Goal: Transaction & Acquisition: Purchase product/service

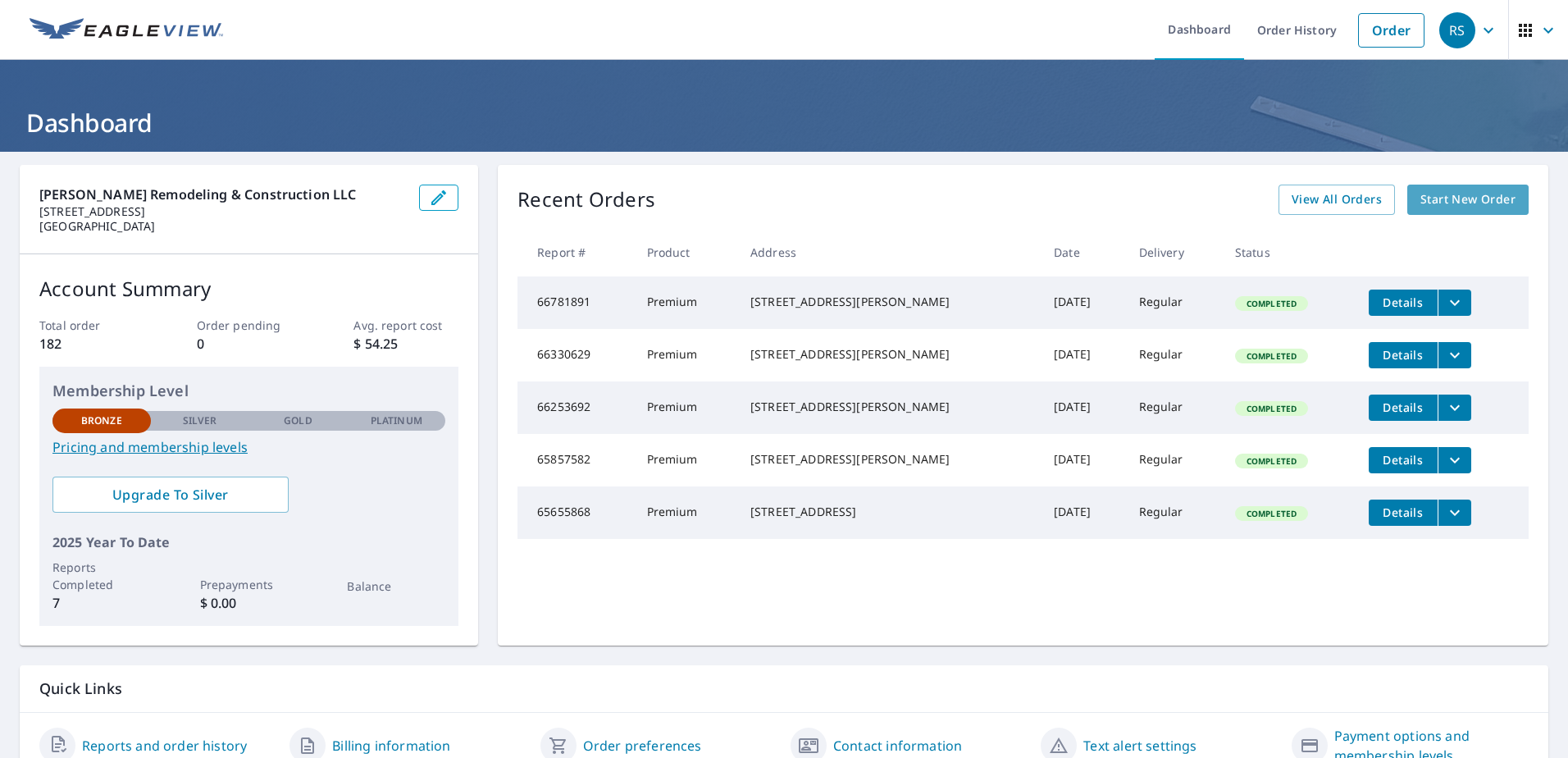
click at [1443, 189] on span "Start New Order" at bounding box center [1468, 199] width 96 height 20
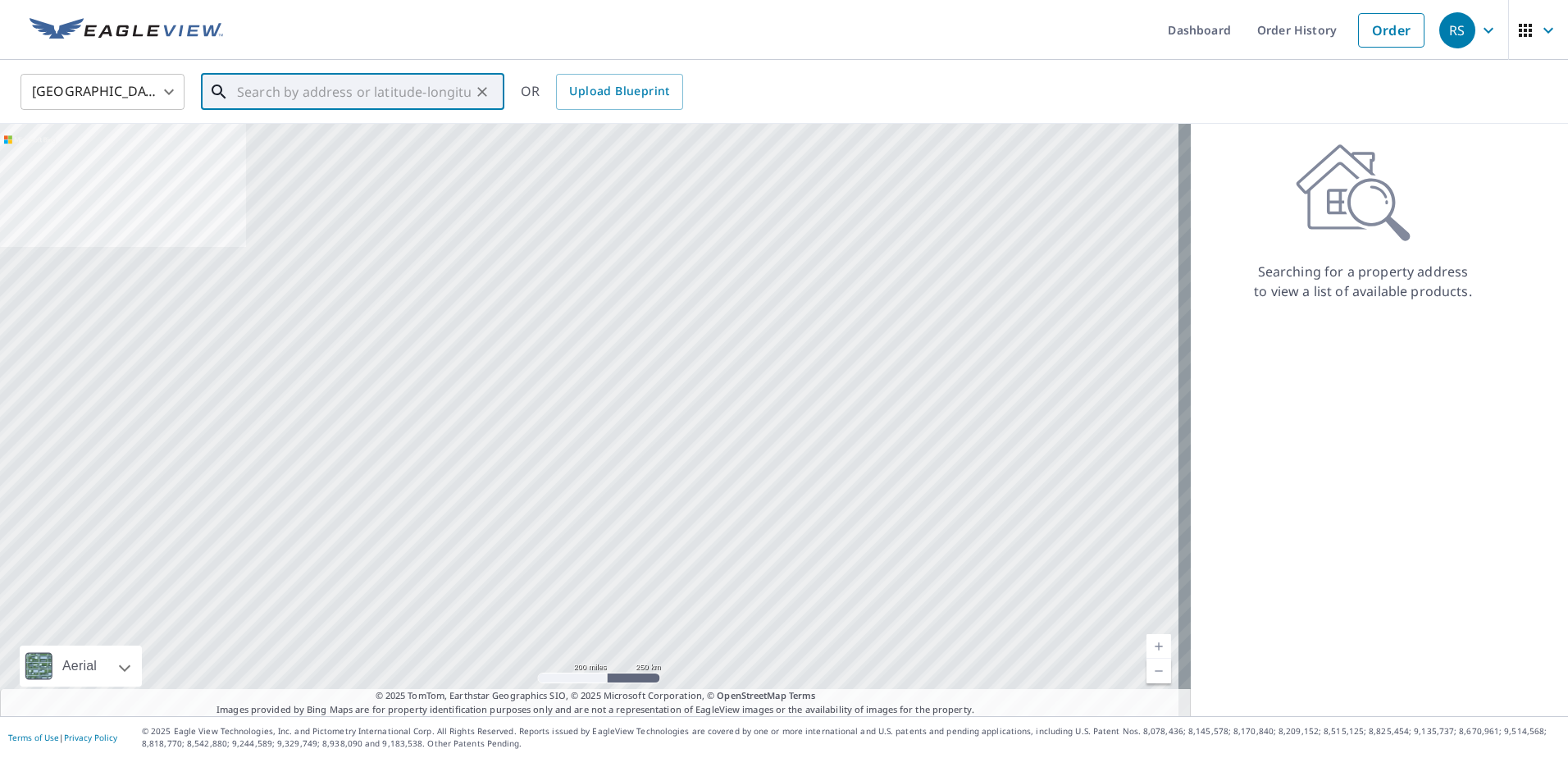
click at [247, 96] on input "text" at bounding box center [353, 92] width 234 height 46
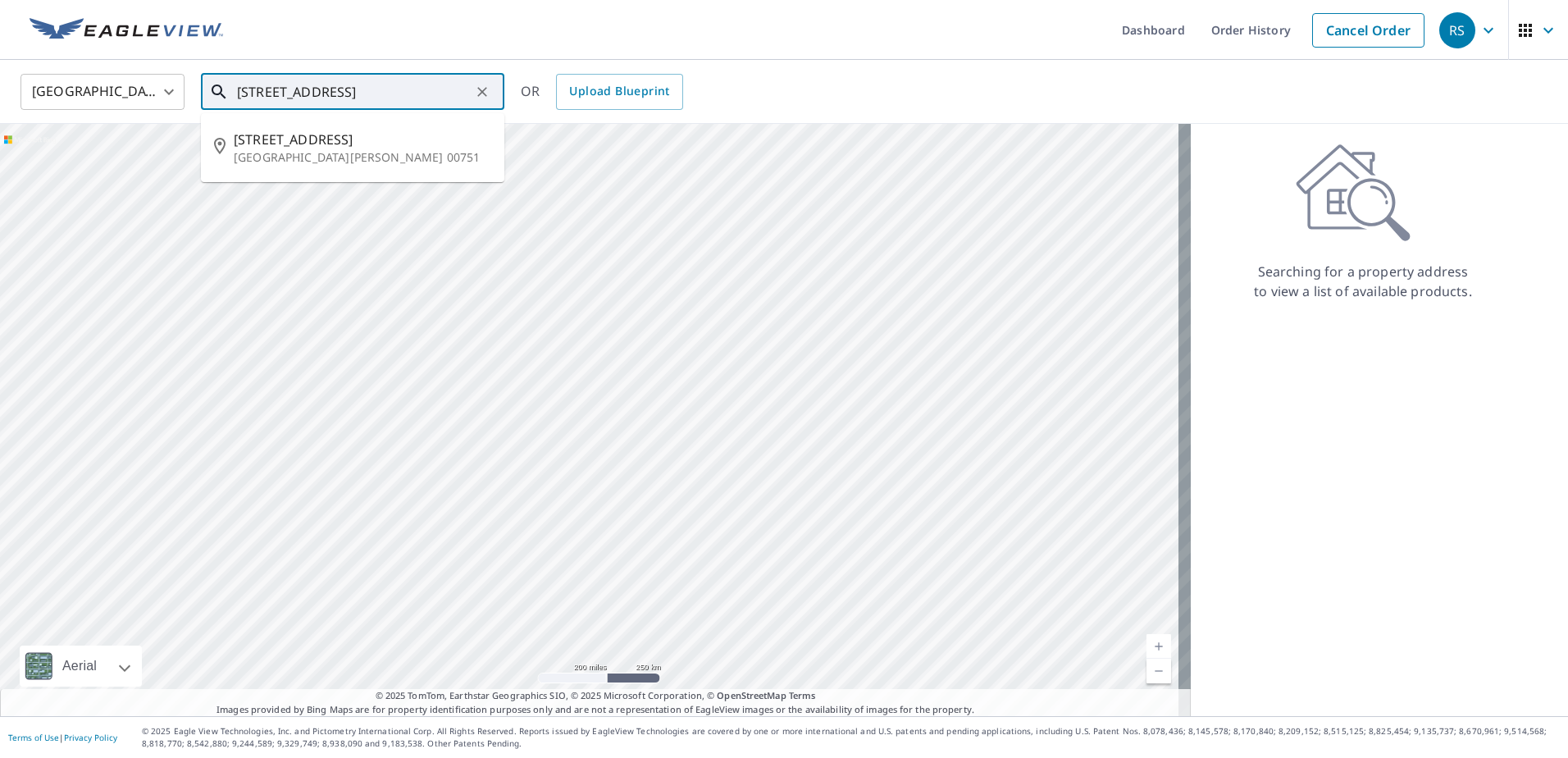
type input "[STREET_ADDRESS]"
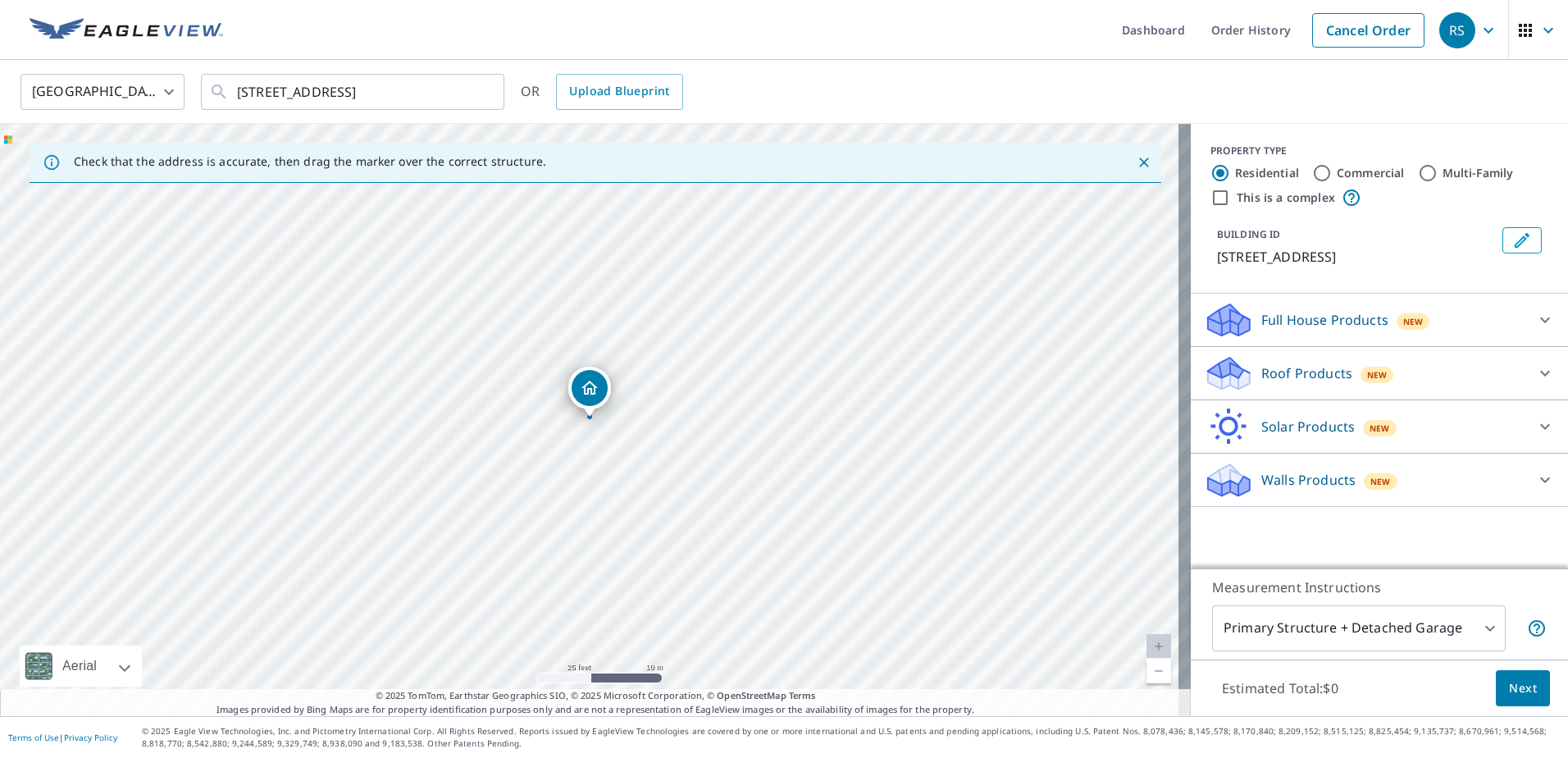
click at [1490, 314] on div "Full House Products New" at bounding box center [1365, 320] width 322 height 39
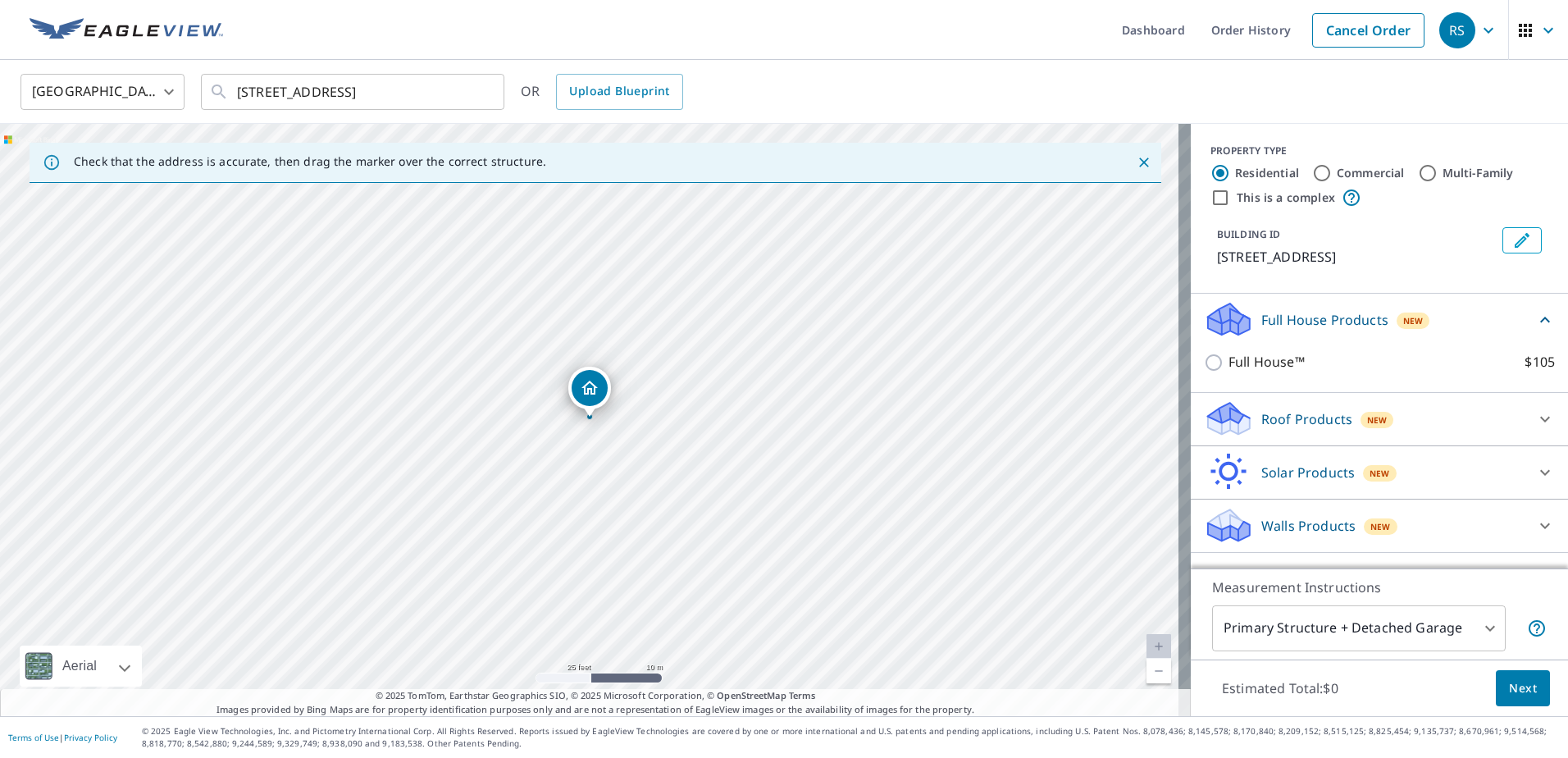
click at [1322, 420] on p "Roof Products" at bounding box center [1307, 418] width 91 height 19
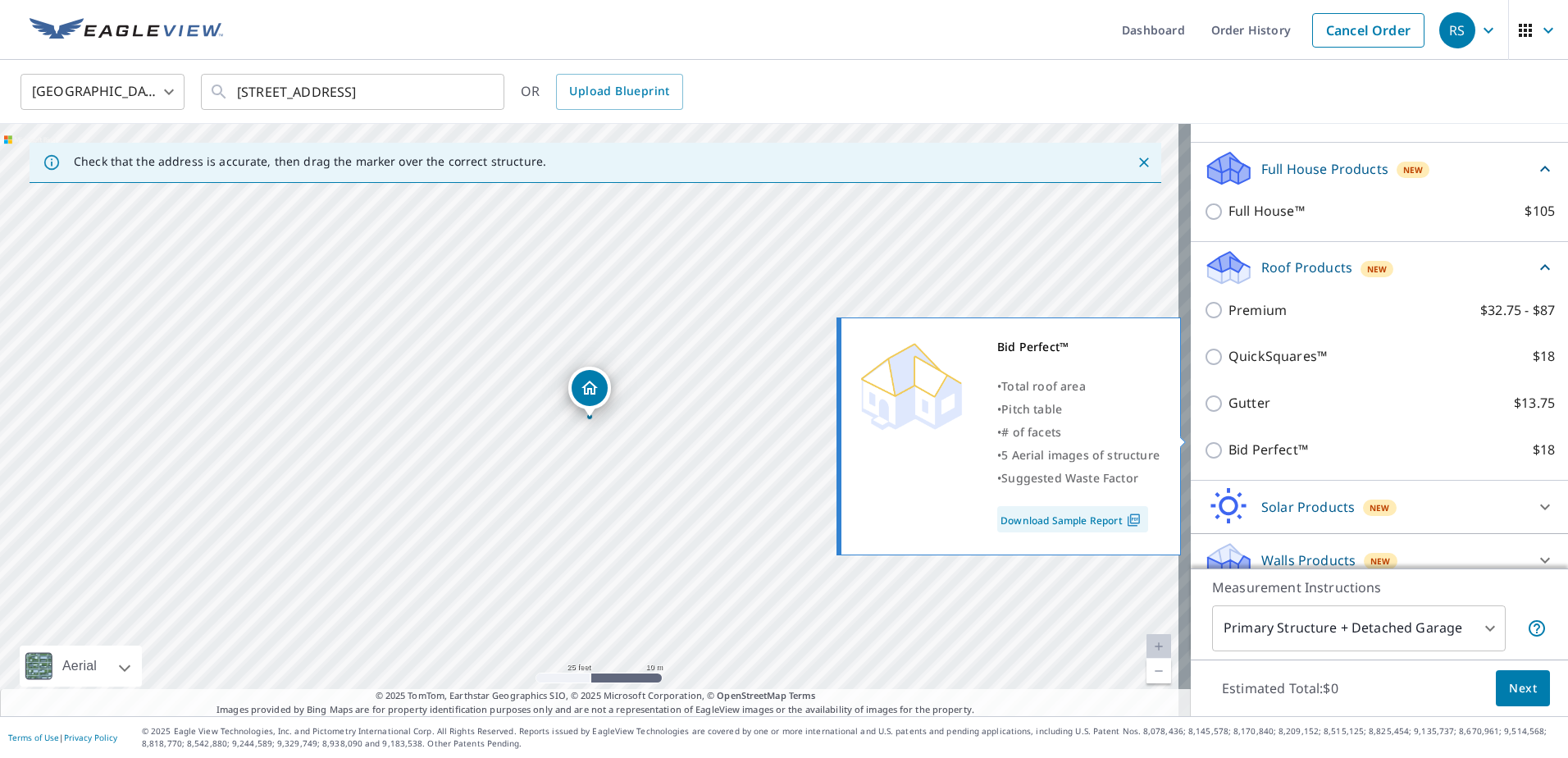
scroll to position [164, 0]
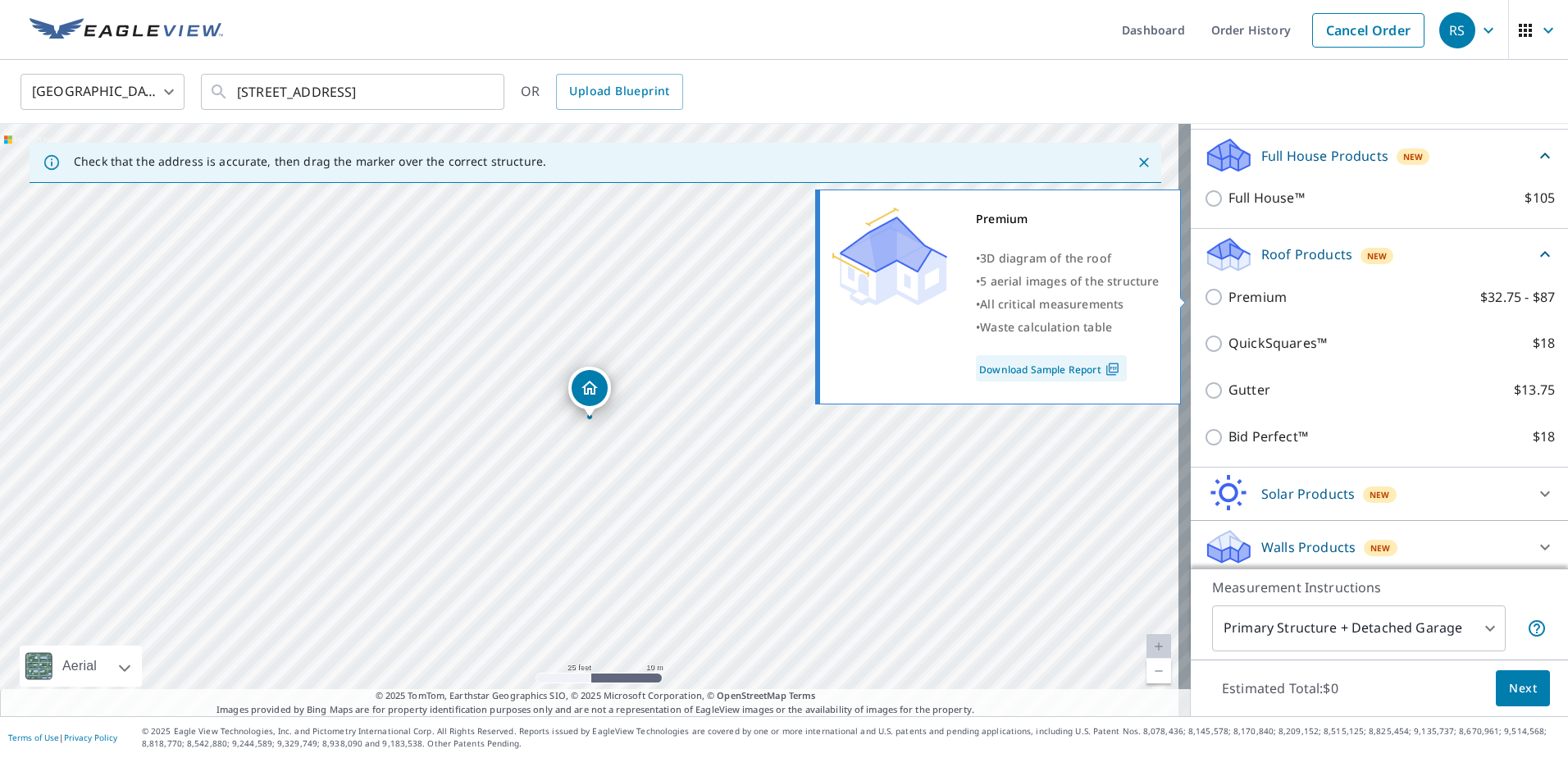
click at [1214, 298] on input "Premium $32.75 - $87" at bounding box center [1216, 296] width 25 height 19
checkbox input "true"
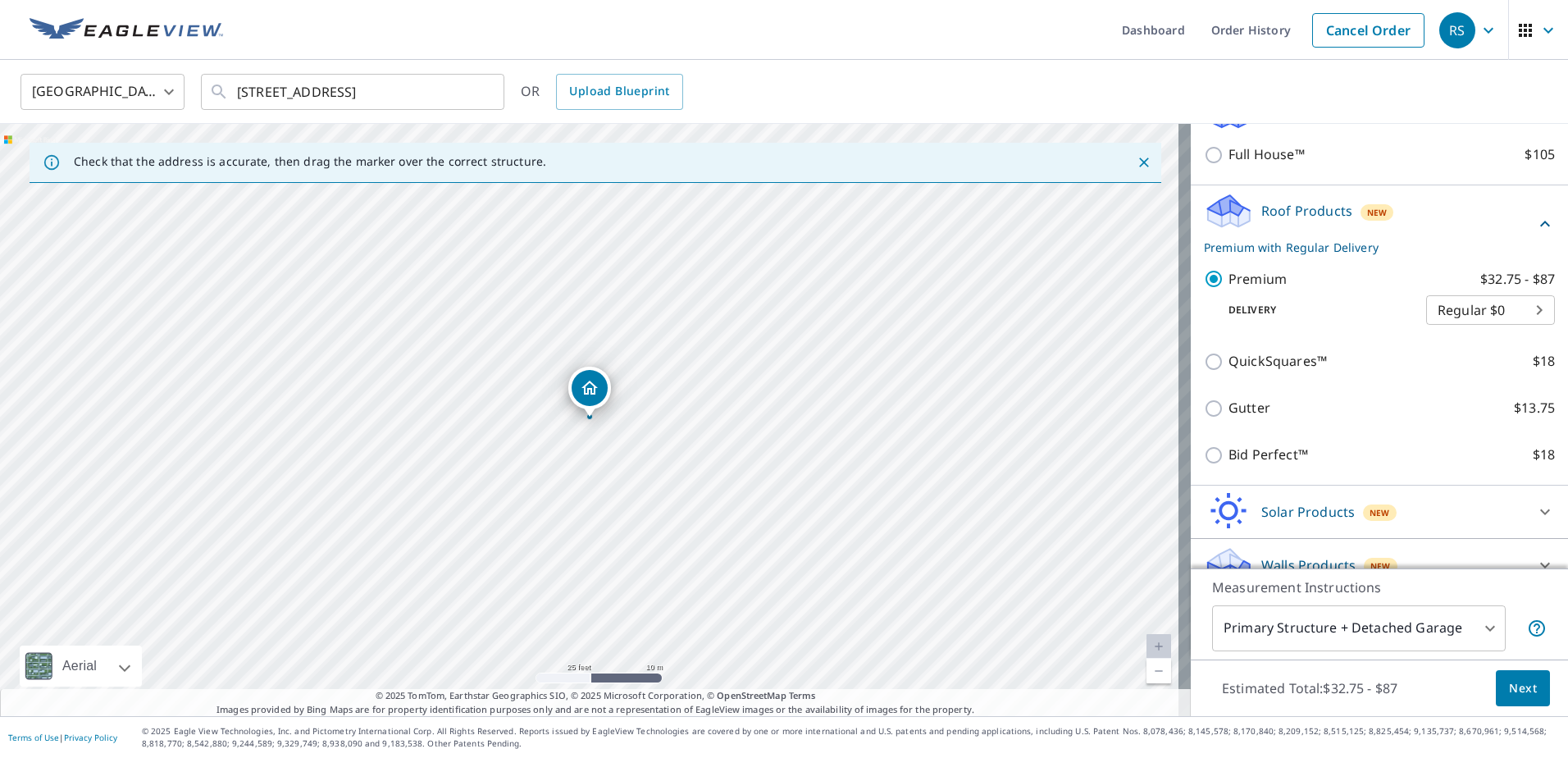
scroll to position [231, 0]
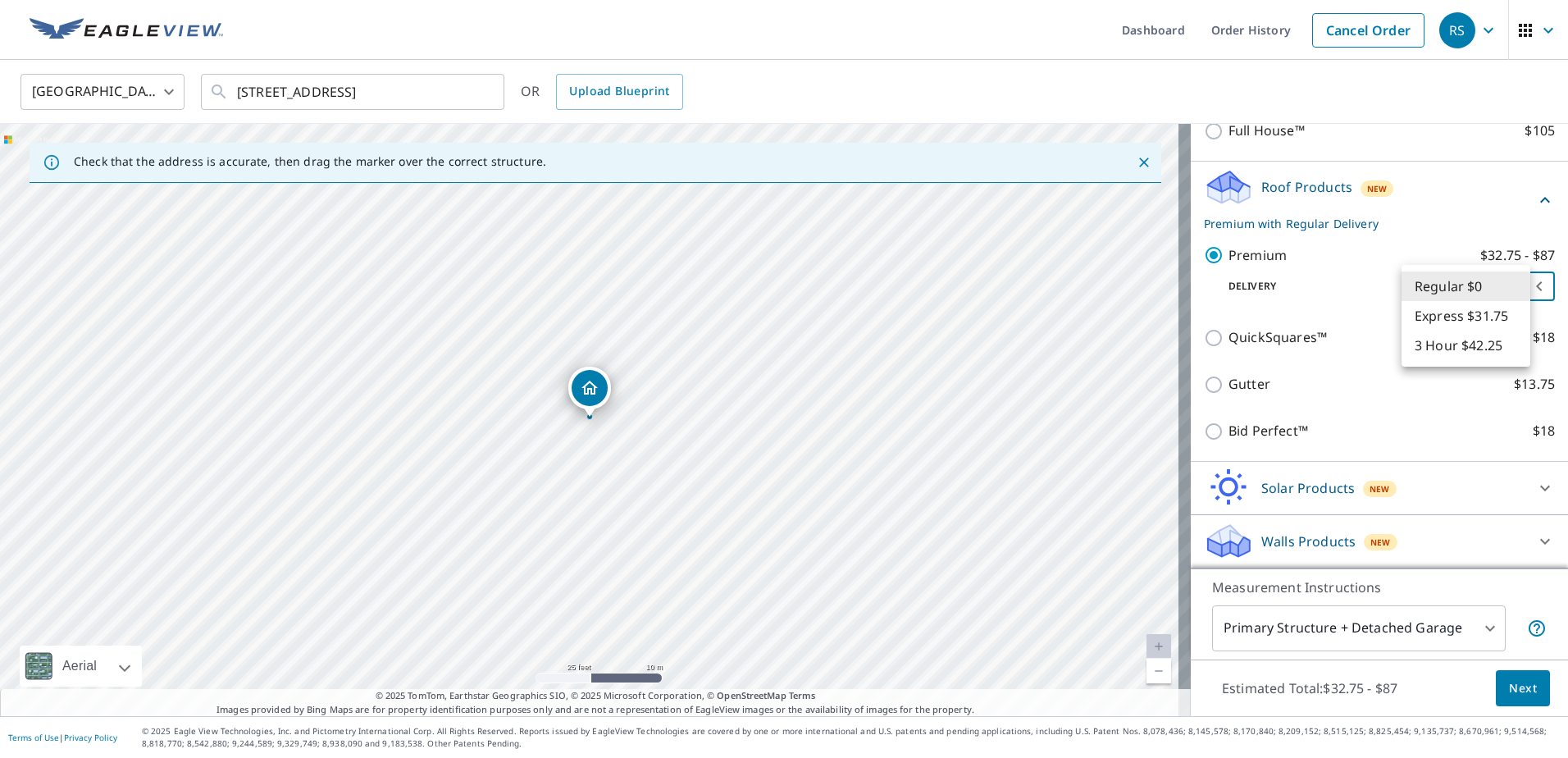
click at [1498, 287] on body "RS RS Dashboard Order History Cancel Order RS [GEOGRAPHIC_DATA] [GEOGRAPHIC_DAT…" at bounding box center [784, 379] width 1568 height 758
click at [1498, 287] on li "Regular $0" at bounding box center [1466, 287] width 129 height 30
click at [1511, 681] on span "Next" at bounding box center [1523, 688] width 28 height 20
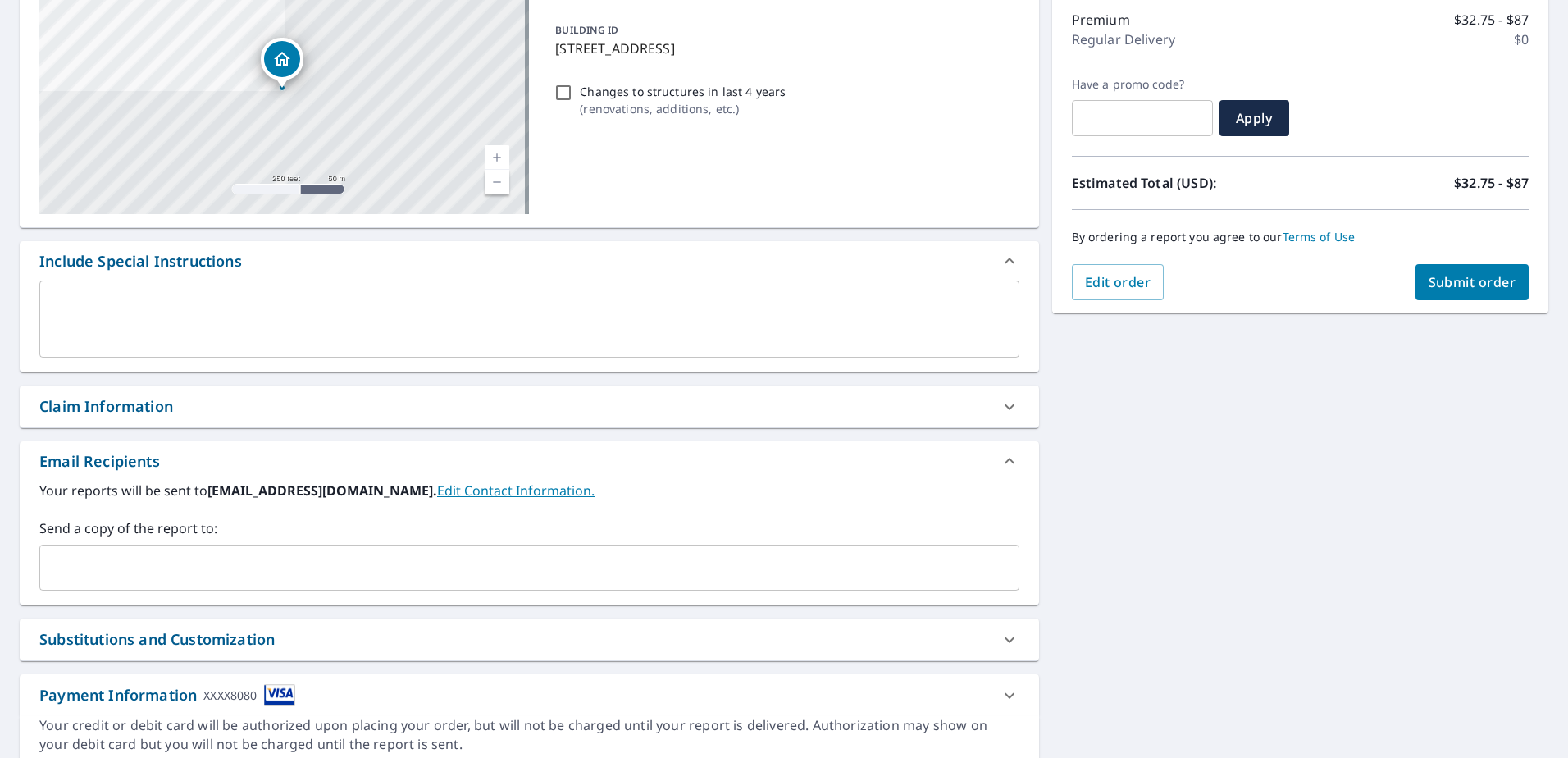
scroll to position [275, 0]
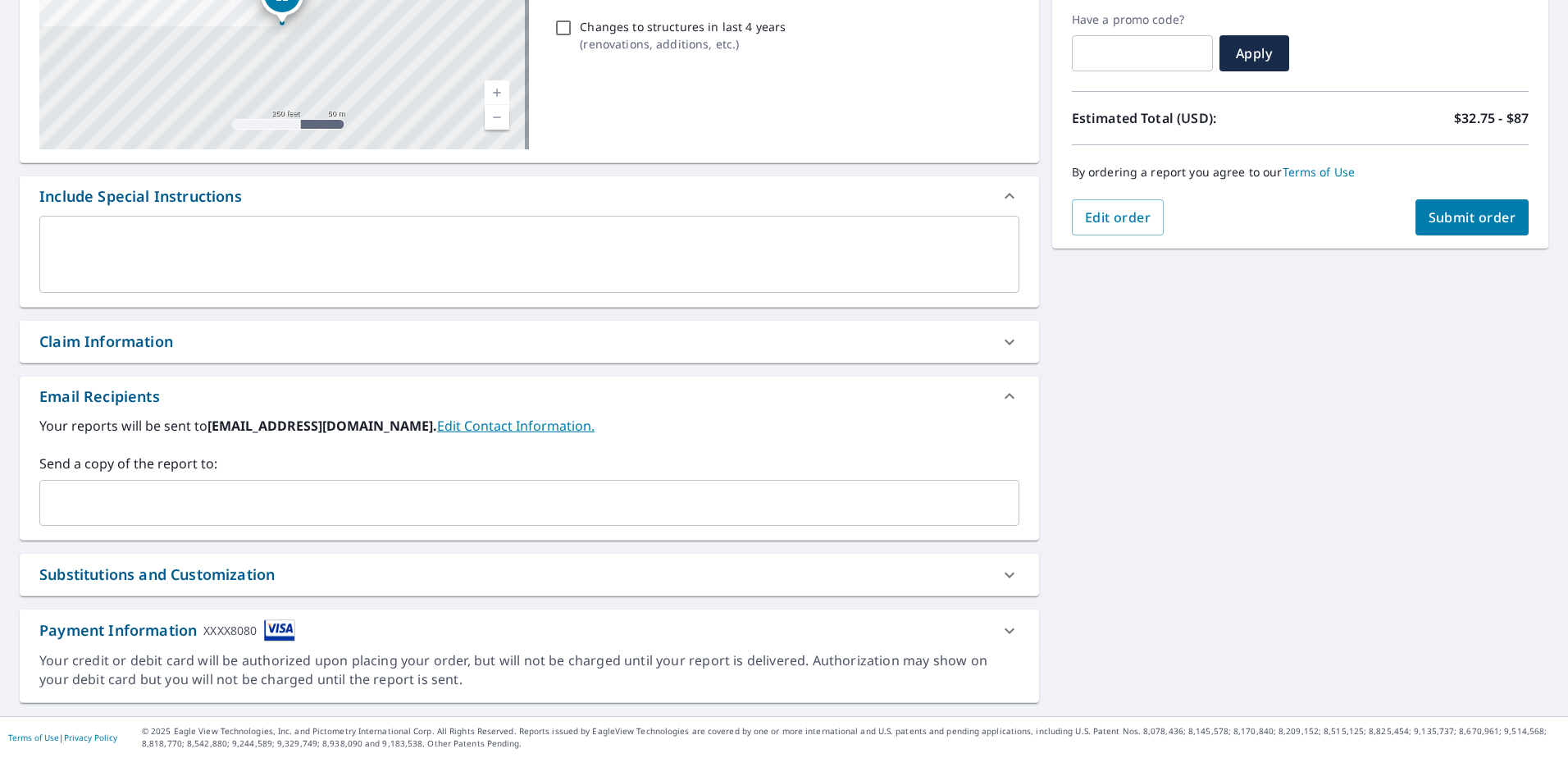
click at [187, 494] on input "text" at bounding box center [517, 503] width 941 height 32
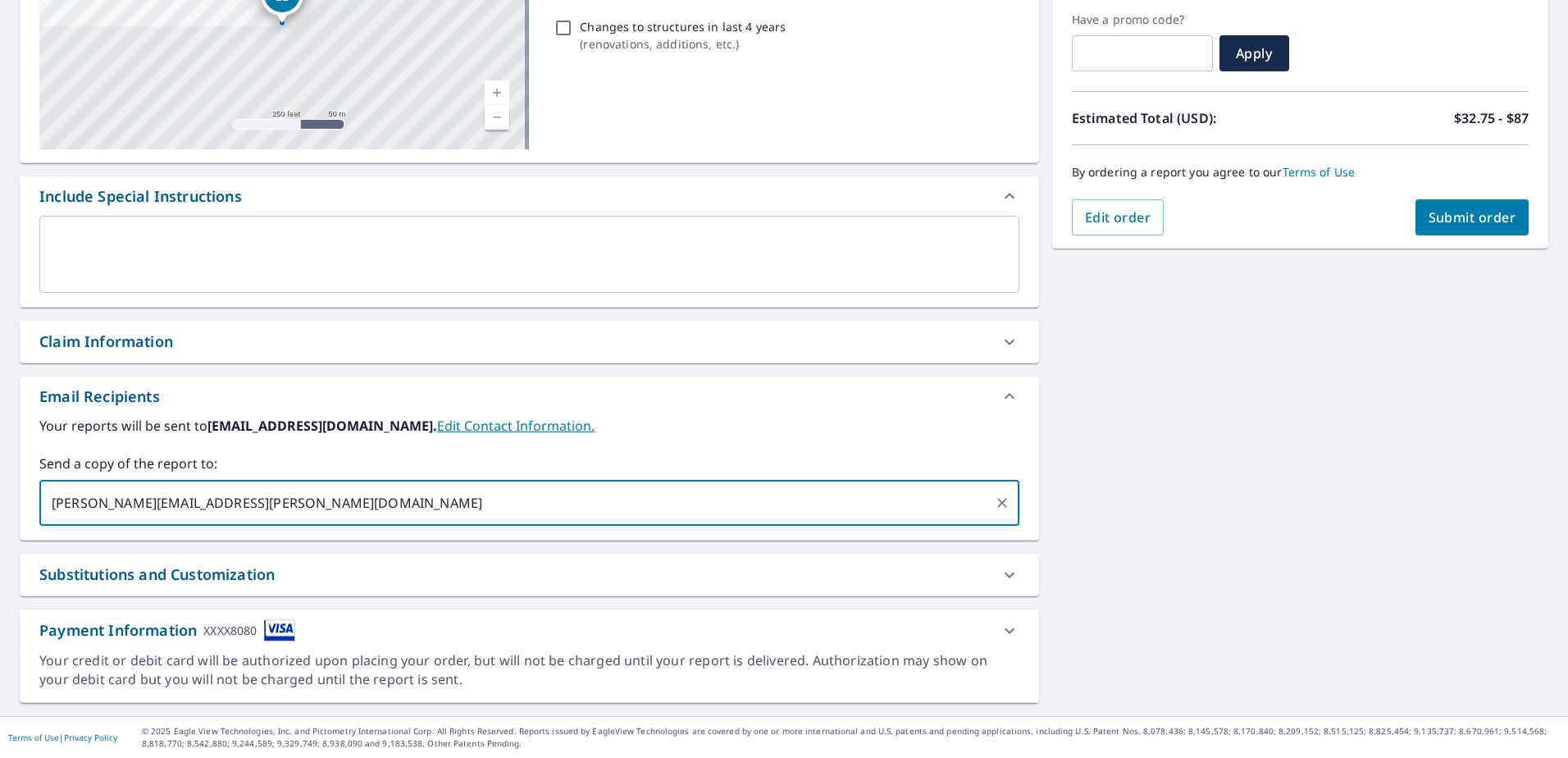
type input "[PERSON_NAME][EMAIL_ADDRESS][PERSON_NAME][DOMAIN_NAME]"
click at [1133, 554] on div "[STREET_ADDRESS] Aerial Road A standard road map Aerial A detailed look from ab…" at bounding box center [784, 296] width 1568 height 839
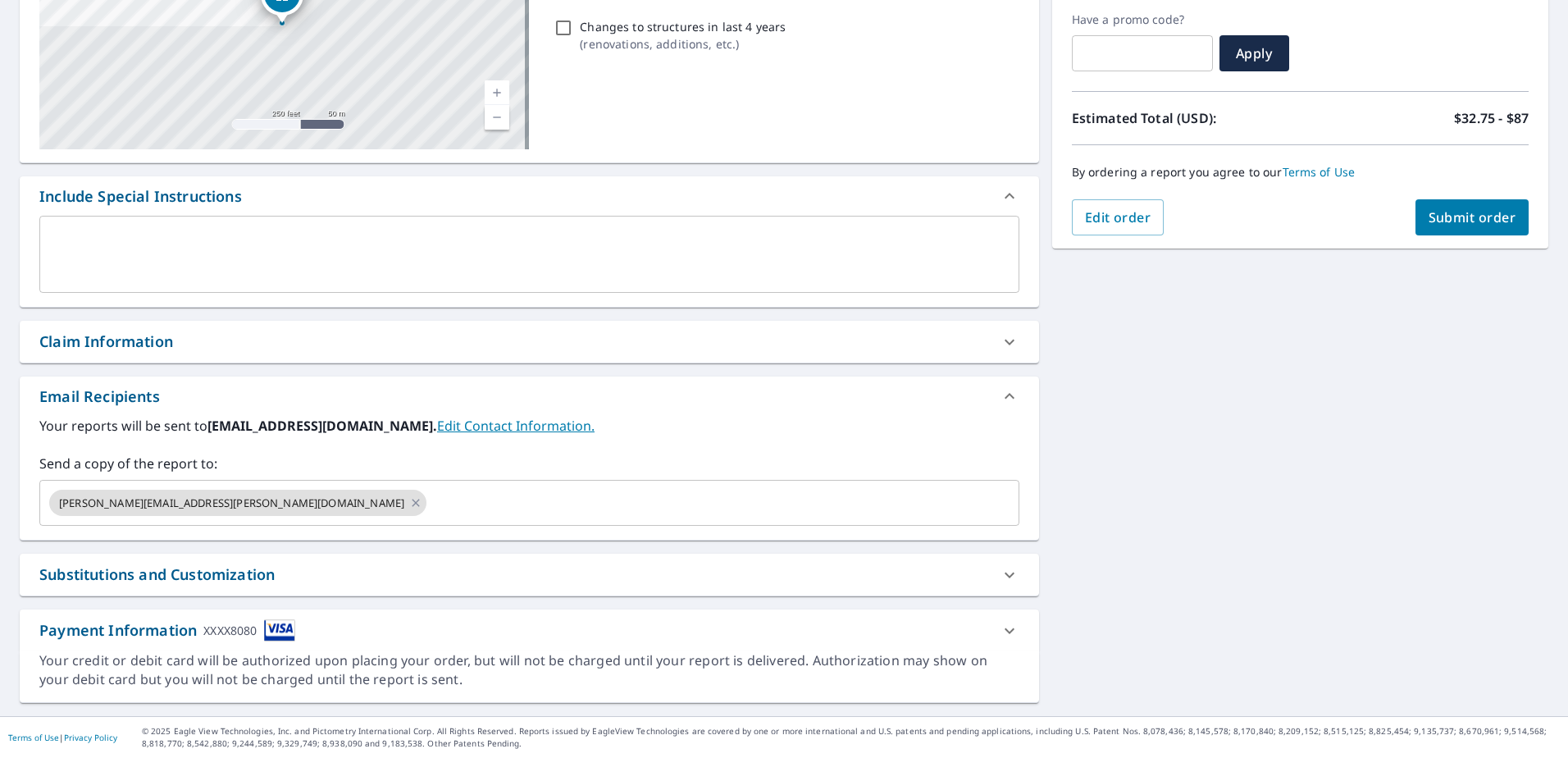
click at [1003, 623] on icon at bounding box center [1009, 630] width 19 height 19
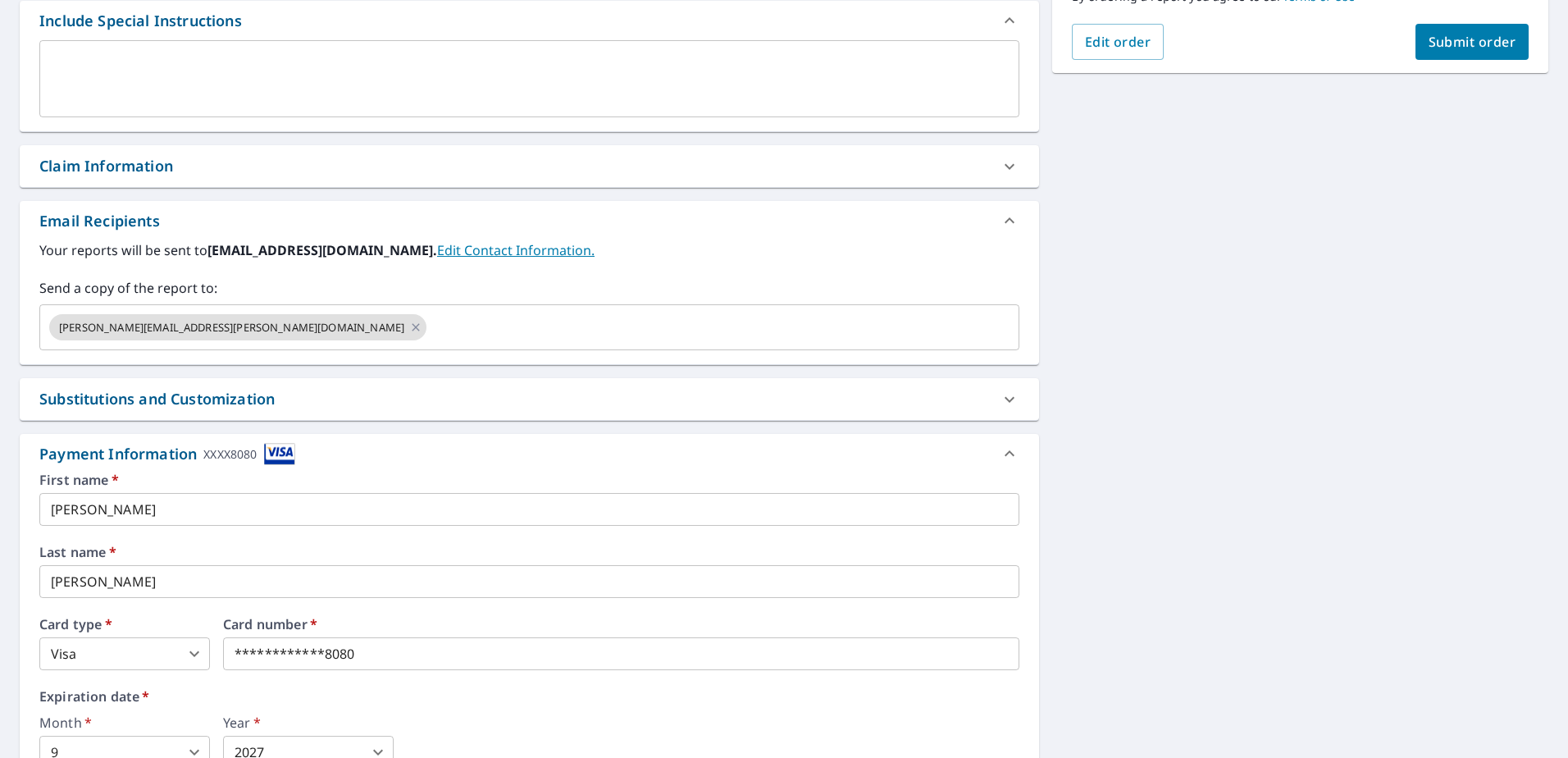
scroll to position [439, 0]
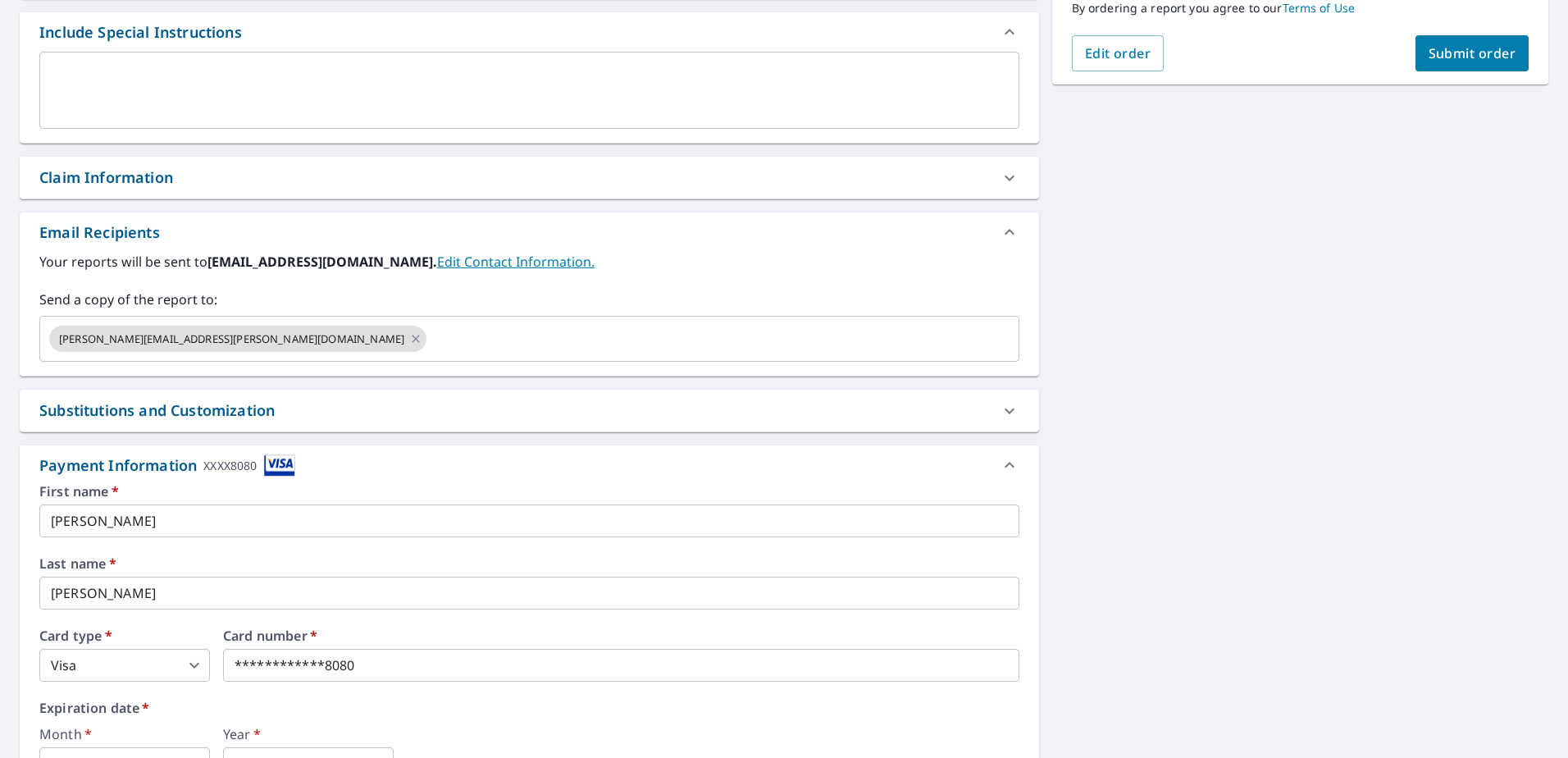
click at [1468, 57] on span "Submit order" at bounding box center [1472, 53] width 88 height 18
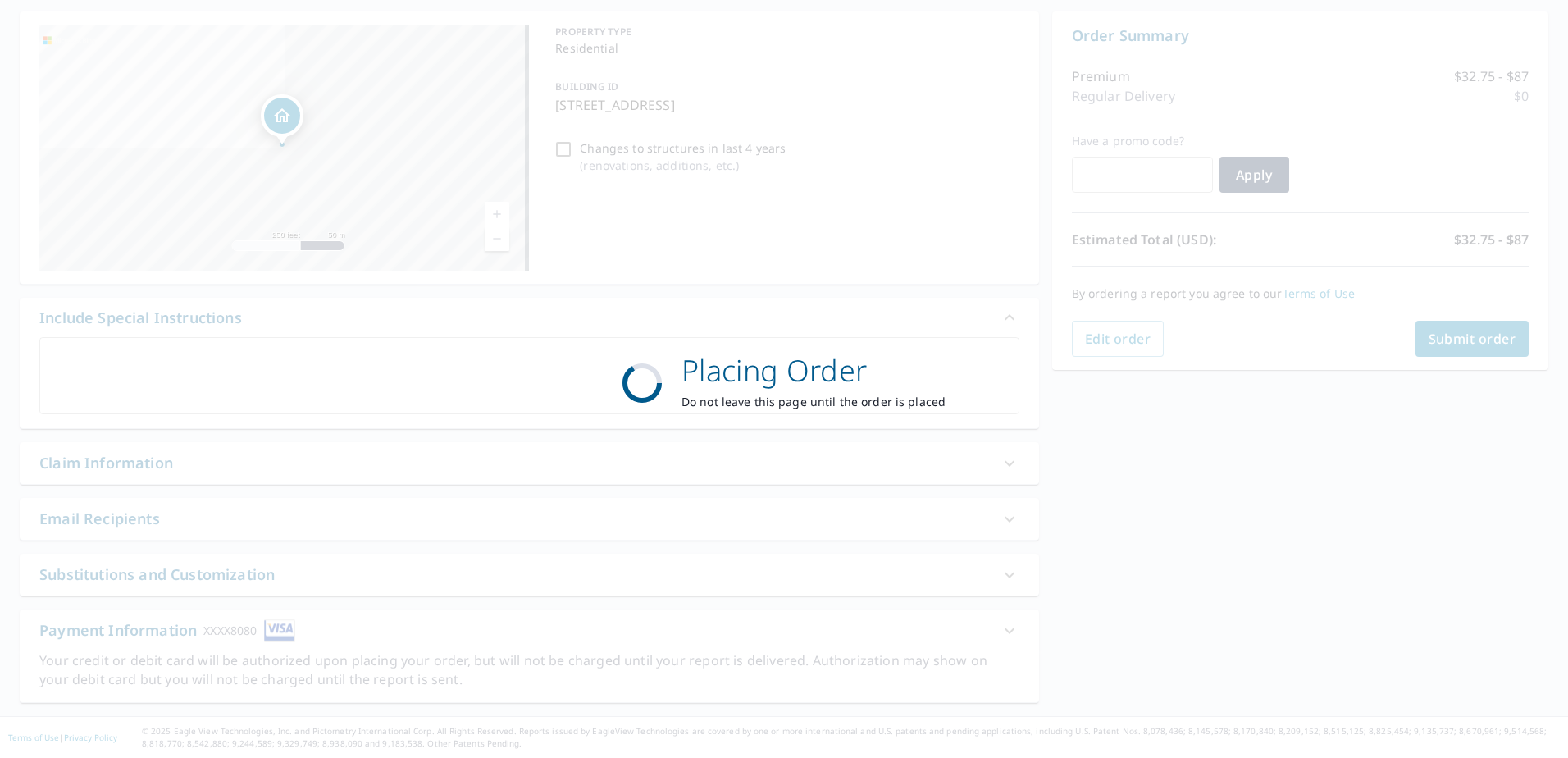
scroll to position [153, 0]
